Goal: Task Accomplishment & Management: Manage account settings

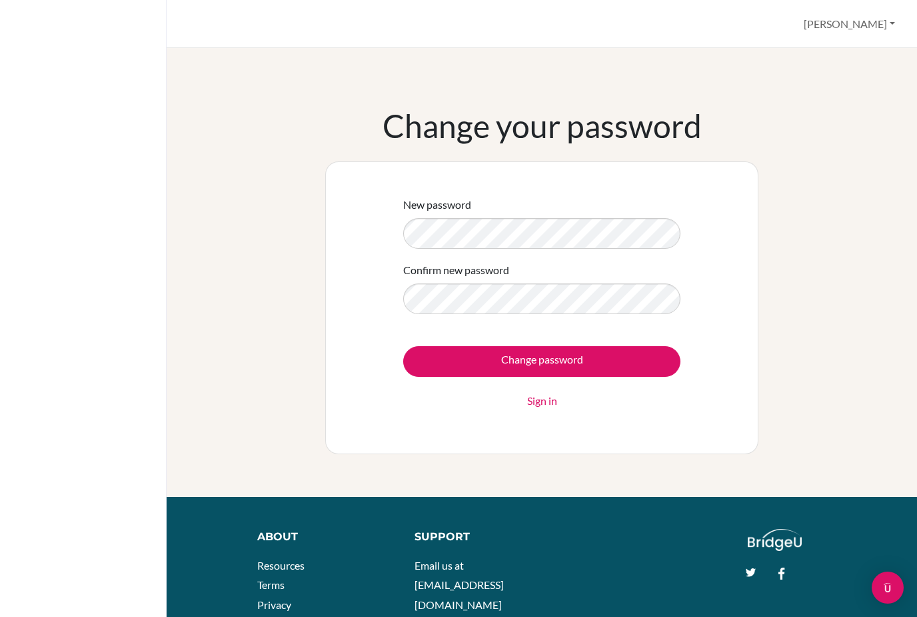
scroll to position [140, 54]
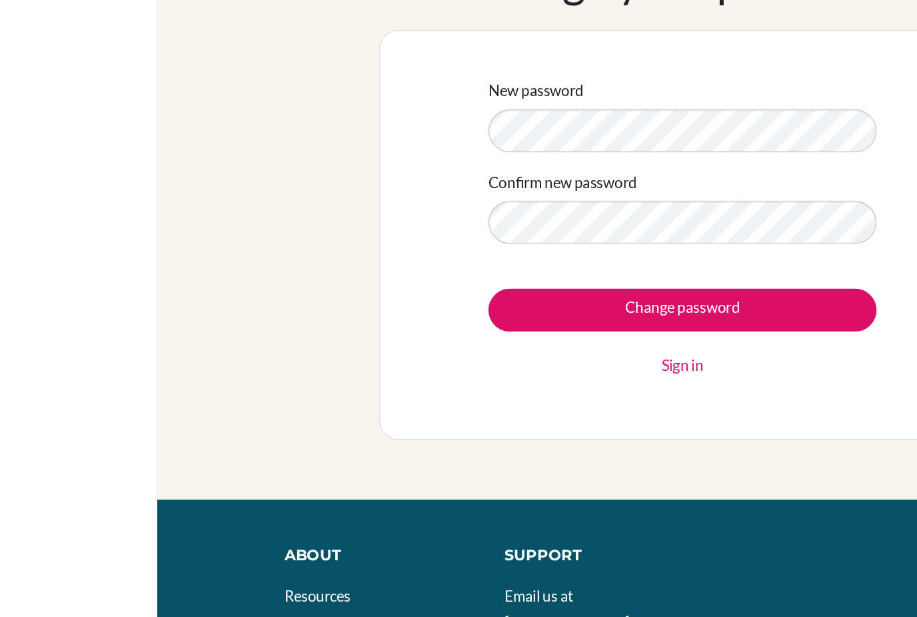
click at [454, 346] on input "Change password" at bounding box center [541, 361] width 277 height 31
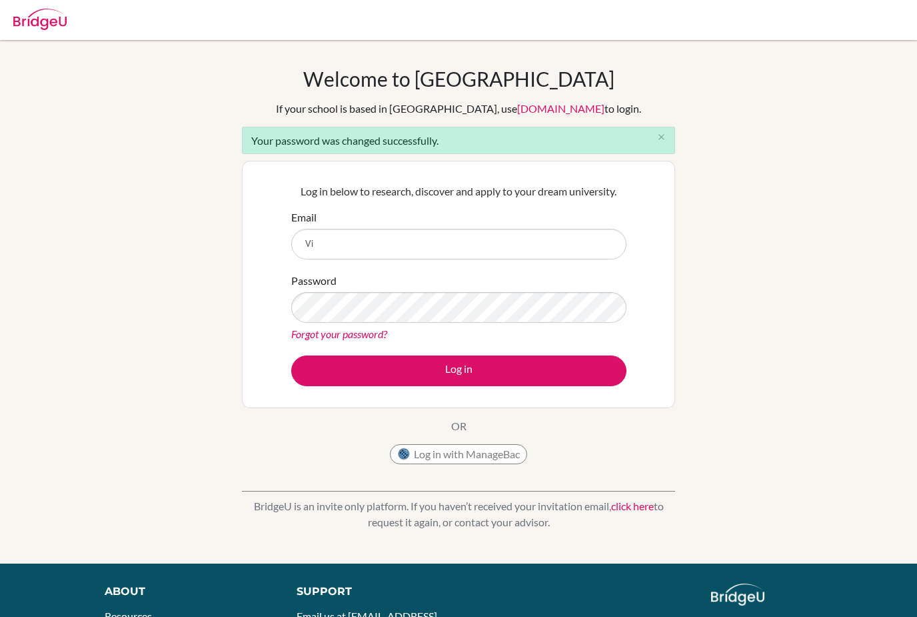
type input "V"
type input "Vtung27_student@ivycollegiate.org"
click at [323, 371] on button "Log in" at bounding box center [458, 370] width 335 height 31
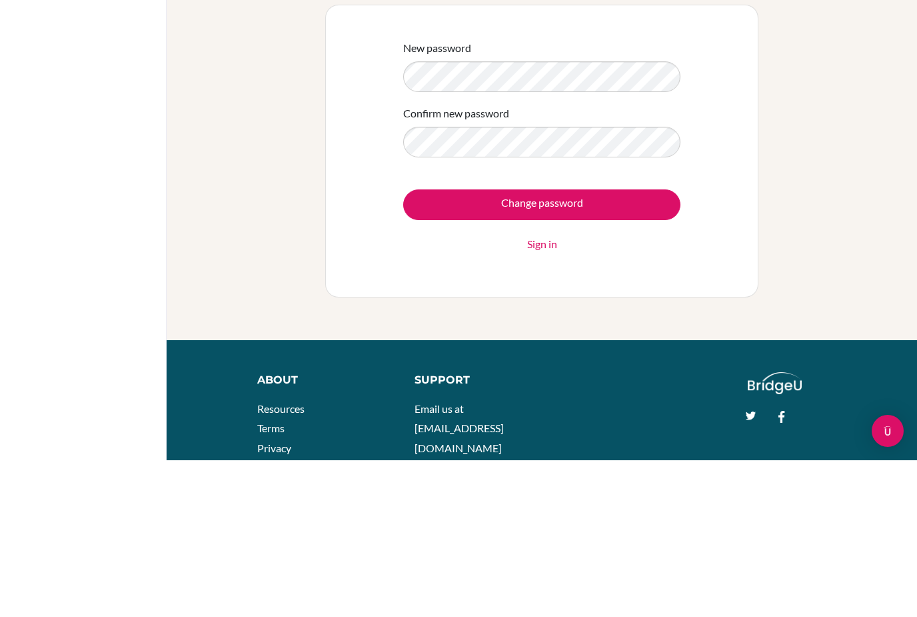
click at [611, 346] on input "Change password" at bounding box center [541, 361] width 277 height 31
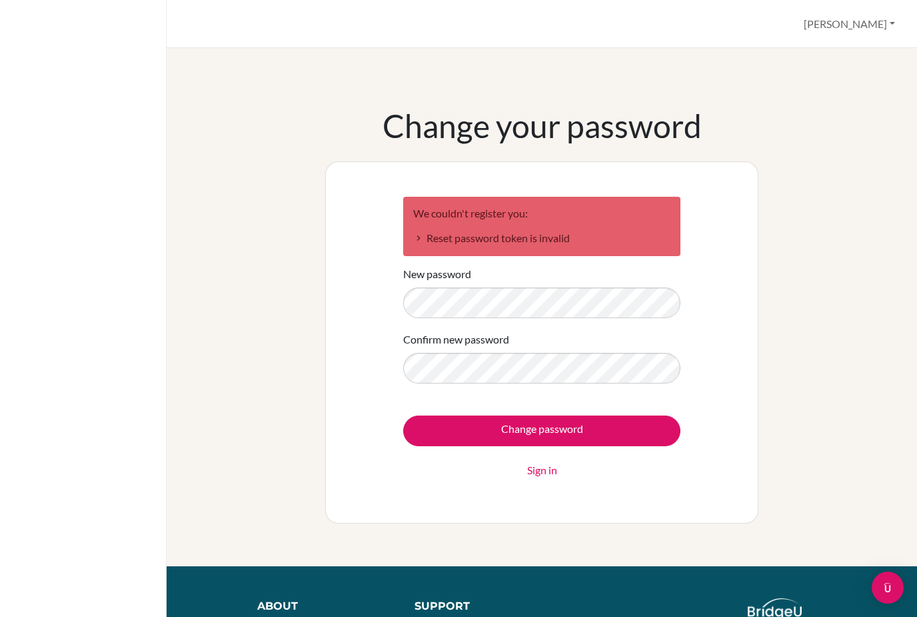
click at [878, 18] on button "[PERSON_NAME]" at bounding box center [849, 23] width 103 height 25
click at [836, 61] on link "Profile" at bounding box center [847, 54] width 105 height 21
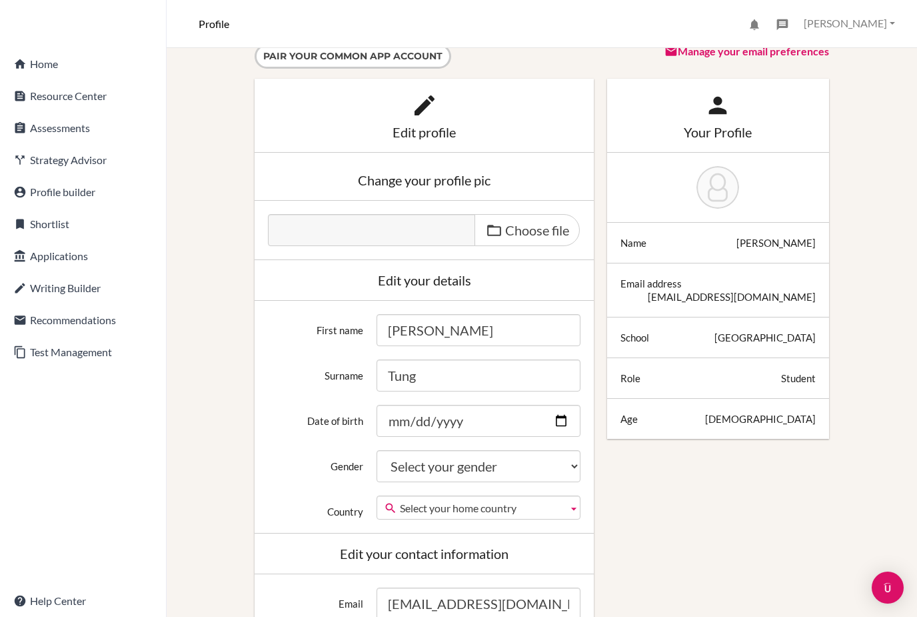
scroll to position [20, 10]
click at [566, 464] on select "Select your gender [DEMOGRAPHIC_DATA] [DEMOGRAPHIC_DATA] Neither" at bounding box center [479, 466] width 204 height 32
click at [509, 460] on select "Select your gender [DEMOGRAPHIC_DATA] [DEMOGRAPHIC_DATA] Neither" at bounding box center [479, 466] width 204 height 32
select select "neither"
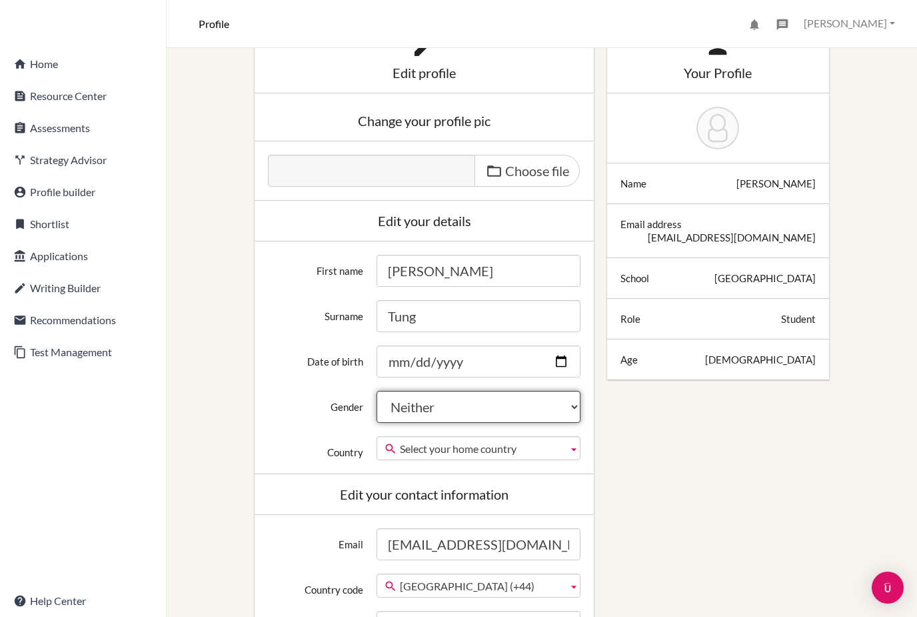
scroll to position [78, 16]
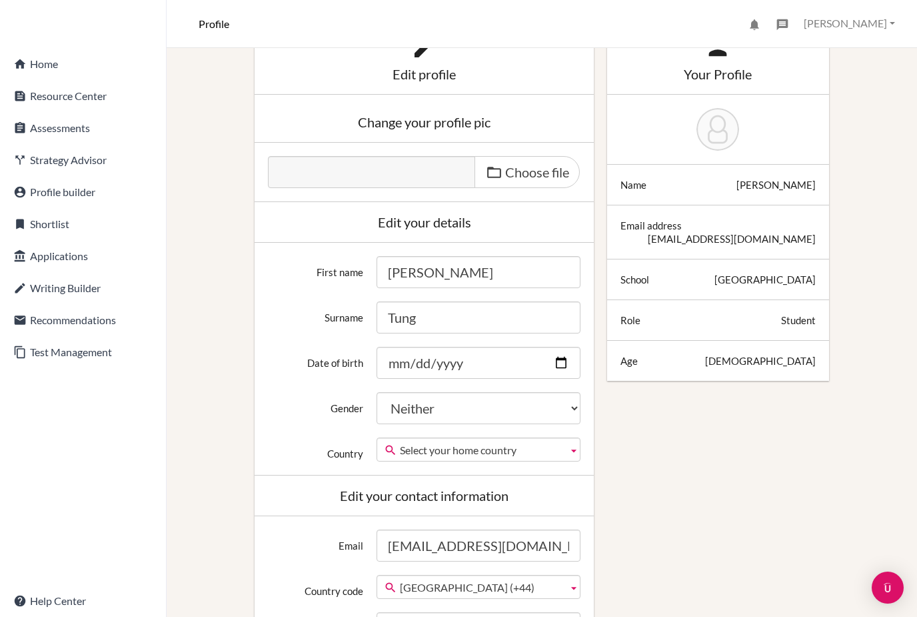
click at [29, 68] on link "home Home" at bounding box center [83, 64] width 161 height 27
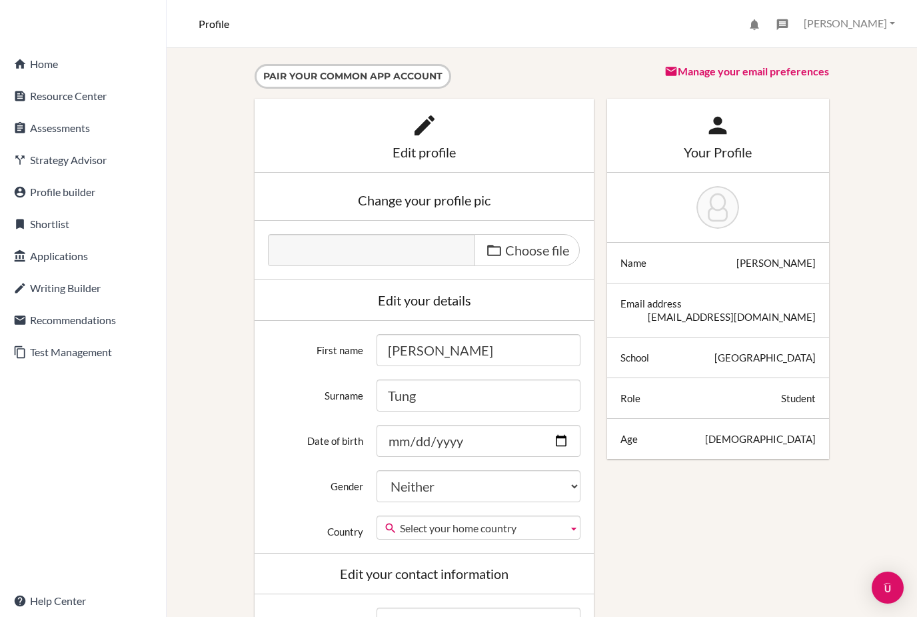
scroll to position [0, 16]
click at [27, 101] on link "feed Resource Center" at bounding box center [83, 96] width 161 height 27
click at [84, 357] on link "content_copy Test Management" at bounding box center [83, 352] width 161 height 27
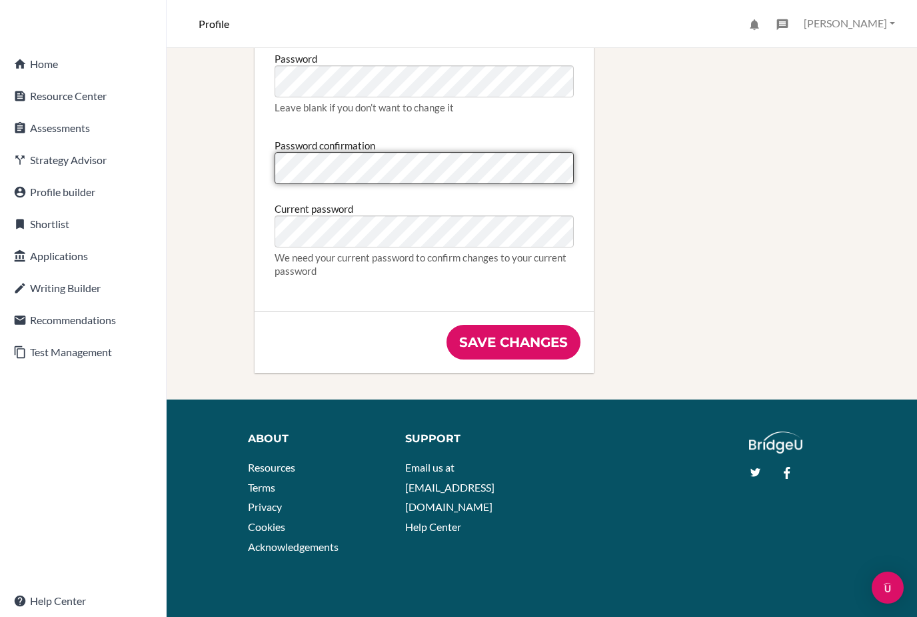
scroll to position [755, 0]
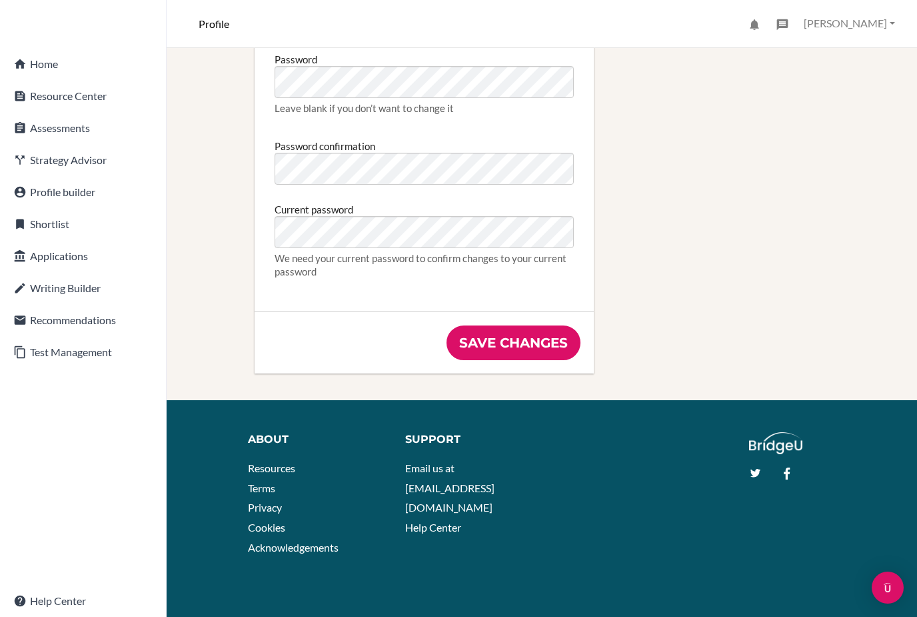
click at [554, 348] on input "Save changes" at bounding box center [514, 342] width 134 height 35
click at [513, 356] on input "Save changes" at bounding box center [514, 342] width 134 height 35
